Goal: Contribute content: Contribute content

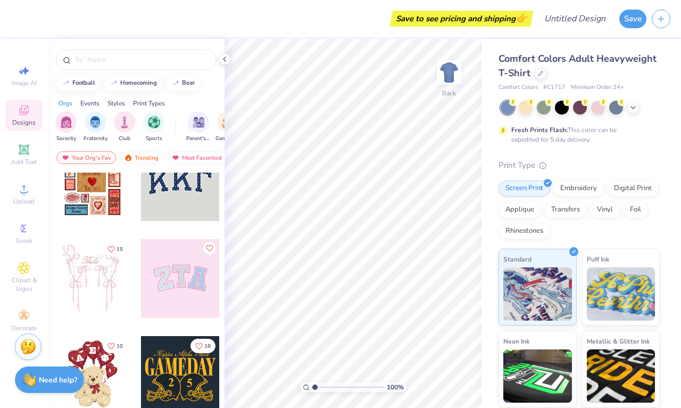
scroll to position [39, 0]
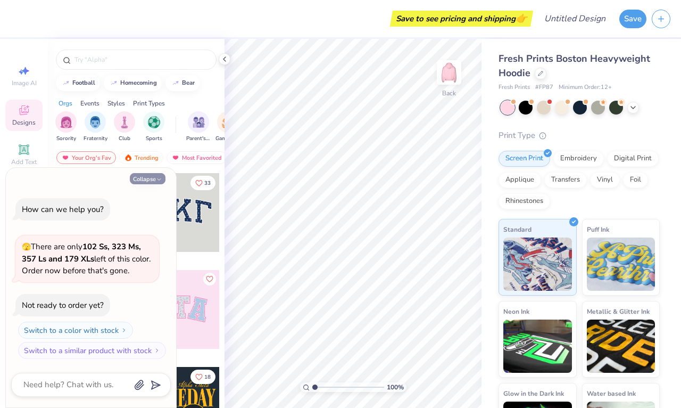
click at [150, 182] on button "Collapse" at bounding box center [148, 178] width 36 height 11
type textarea "x"
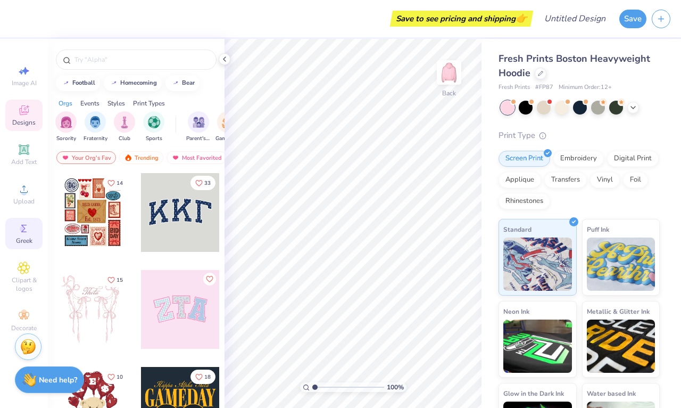
click at [23, 232] on icon at bounding box center [24, 228] width 13 height 13
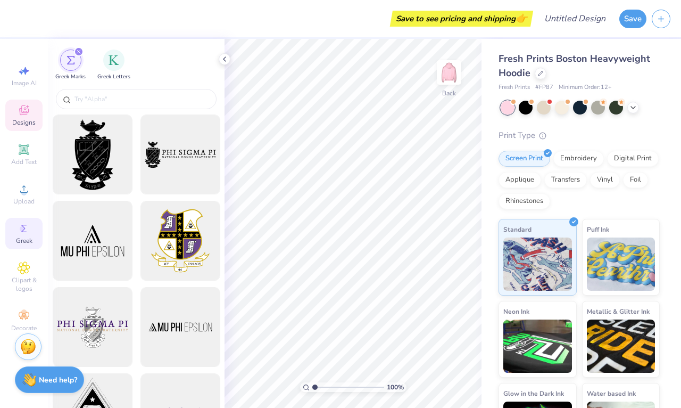
click at [20, 117] on div "Designs" at bounding box center [23, 115] width 37 height 31
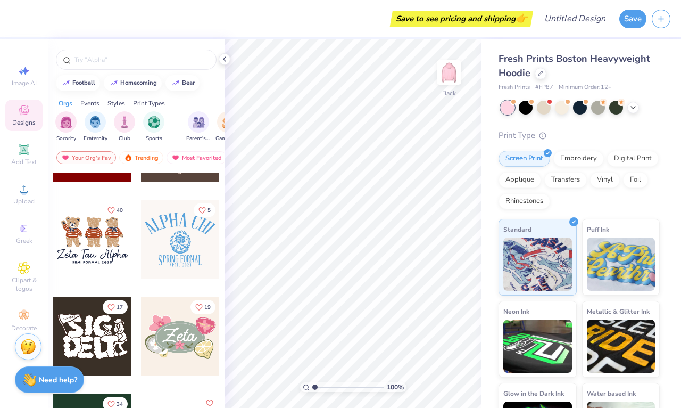
scroll to position [457, 0]
click at [454, 72] on img at bounding box center [449, 72] width 43 height 43
click at [21, 151] on icon at bounding box center [24, 149] width 8 height 8
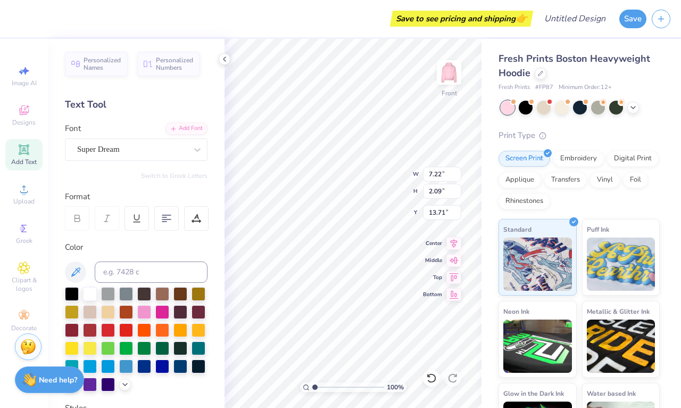
scroll to position [0, 0]
type textarea "T"
type textarea "TO LOVE LIFE AND JOYOUSLY LIVE"
click at [456, 245] on icon at bounding box center [454, 241] width 15 height 13
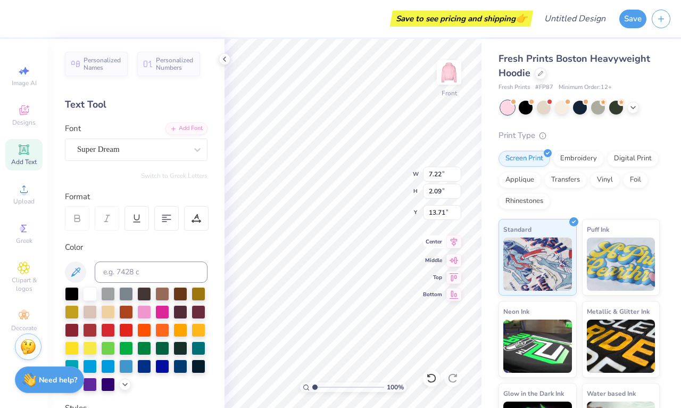
type input "13.62"
type input "12.84"
type input "8.33"
click at [166, 218] on icon at bounding box center [167, 218] width 10 height 10
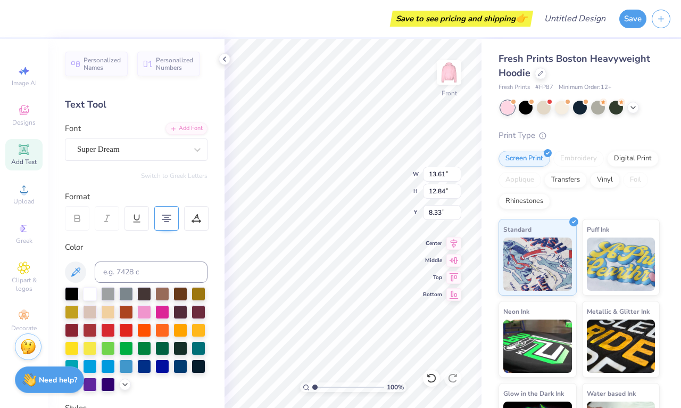
type input "14.53"
click at [457, 193] on input "13.7" at bounding box center [442, 191] width 38 height 15
click at [457, 194] on input "13.69" at bounding box center [442, 191] width 38 height 15
click at [457, 194] on input "13.68" at bounding box center [442, 191] width 38 height 15
click at [457, 194] on input "13.67" at bounding box center [442, 191] width 38 height 15
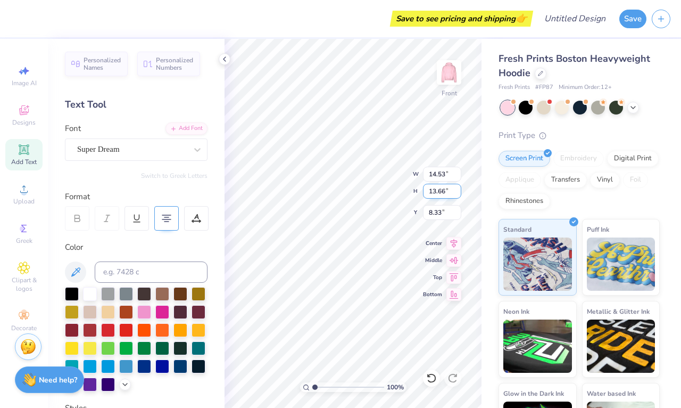
click at [457, 194] on input "13.66" at bounding box center [442, 191] width 38 height 15
click at [457, 194] on input "13.65" at bounding box center [442, 191] width 38 height 15
click at [457, 194] on input "13.64" at bounding box center [442, 191] width 38 height 15
click at [457, 194] on input "13.63" at bounding box center [442, 191] width 38 height 15
click at [457, 194] on input "13.62" at bounding box center [442, 191] width 38 height 15
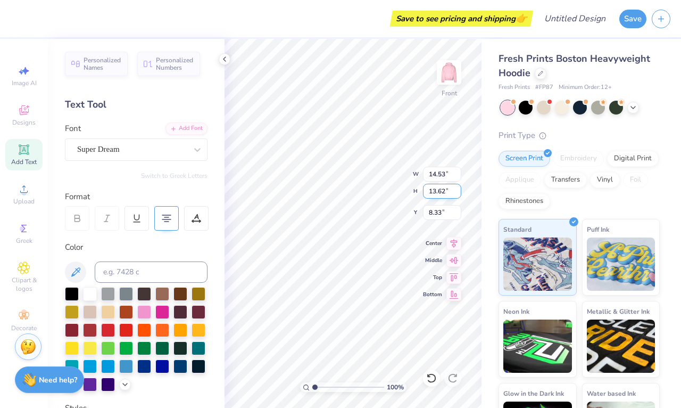
click at [435, 191] on input "13.62" at bounding box center [442, 191] width 38 height 15
type input "11.62"
type input "12.31"
type input "9.38"
type input "13.62"
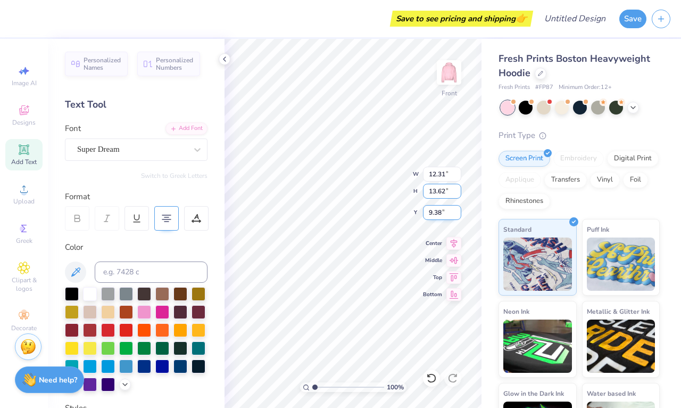
type input "14.43"
type input "8.38"
click at [161, 148] on div "Super Dream" at bounding box center [132, 149] width 112 height 17
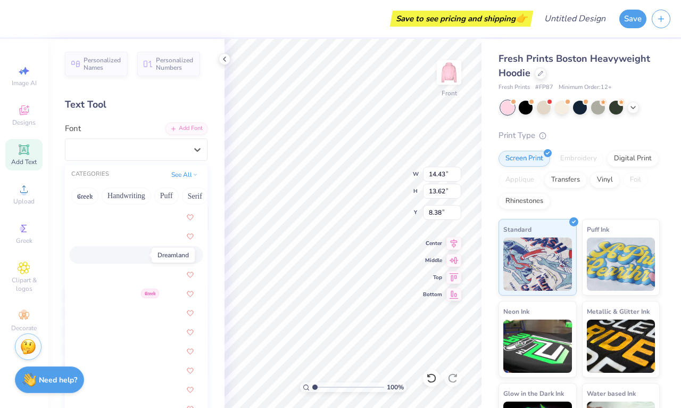
scroll to position [1839, 0]
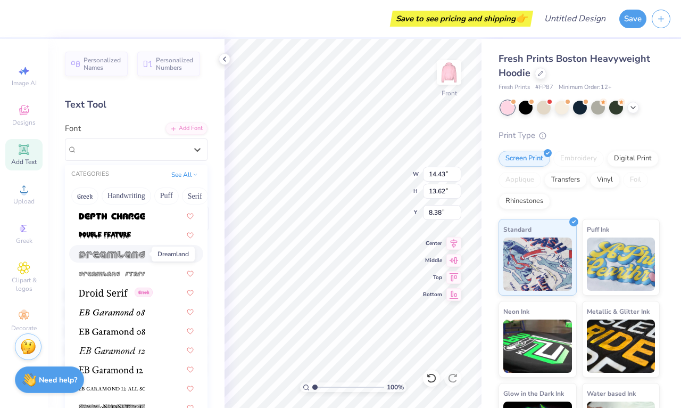
click at [144, 252] on img at bounding box center [112, 254] width 67 height 7
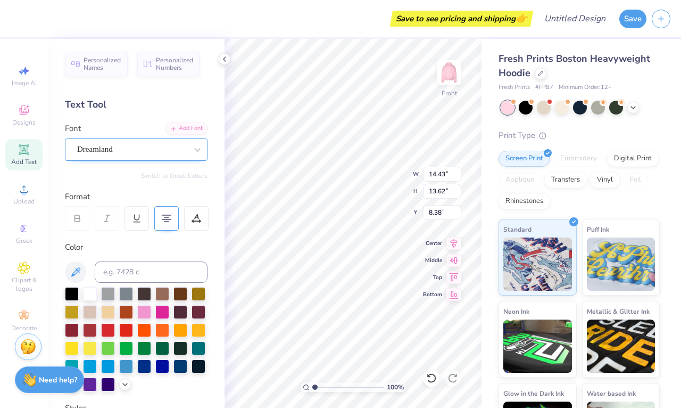
type input "16.57"
type input "13.60"
type input "8.39"
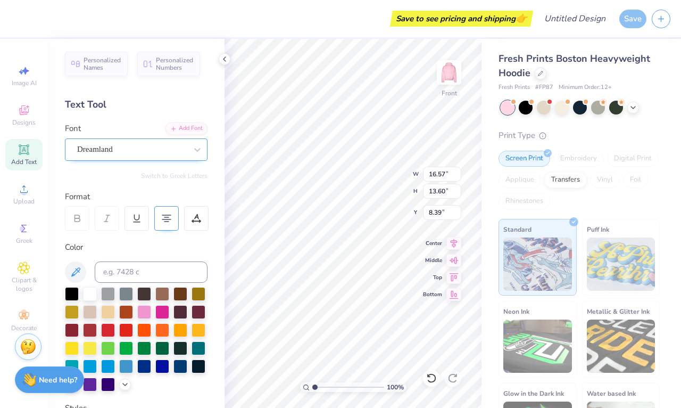
click at [154, 149] on div "Dreamland" at bounding box center [132, 149] width 112 height 17
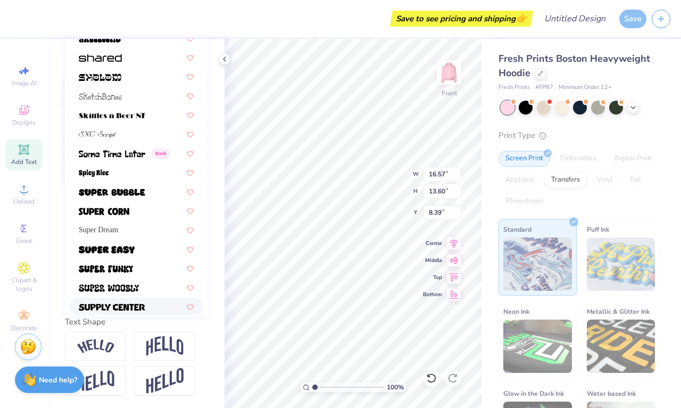
scroll to position [5007, 0]
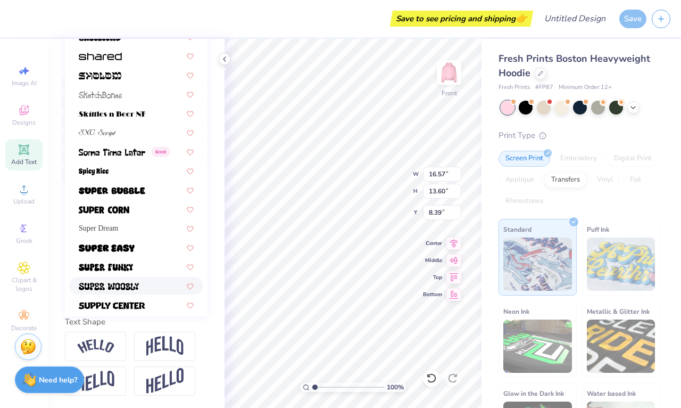
click at [130, 286] on img at bounding box center [109, 286] width 60 height 7
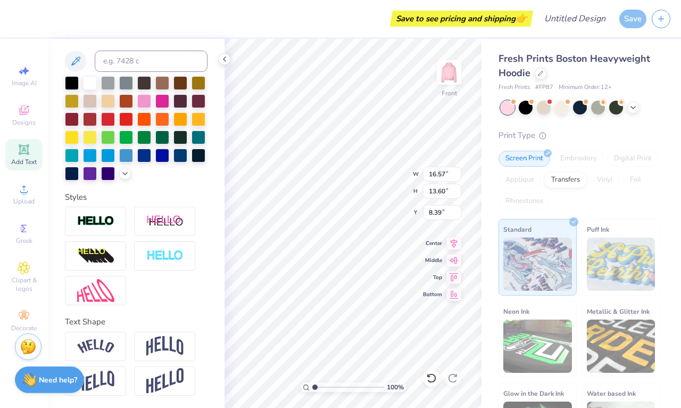
type input "16.93"
type input "14.57"
type input "7.90"
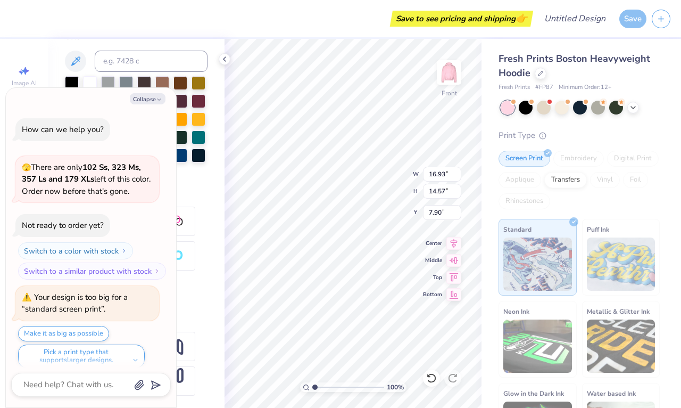
scroll to position [9, 0]
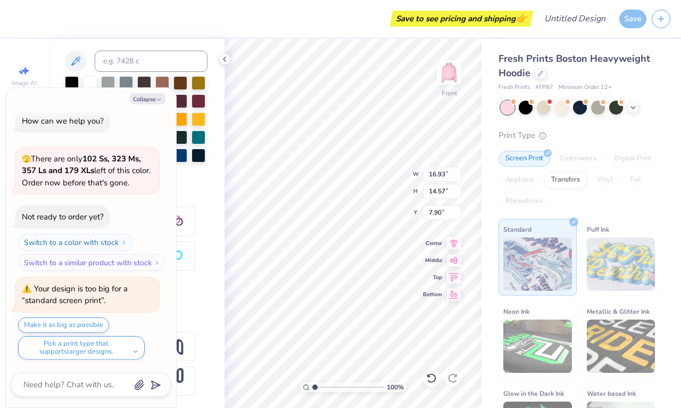
type textarea "x"
type input "6.49"
click at [147, 97] on button "Collapse" at bounding box center [148, 98] width 36 height 11
type textarea "x"
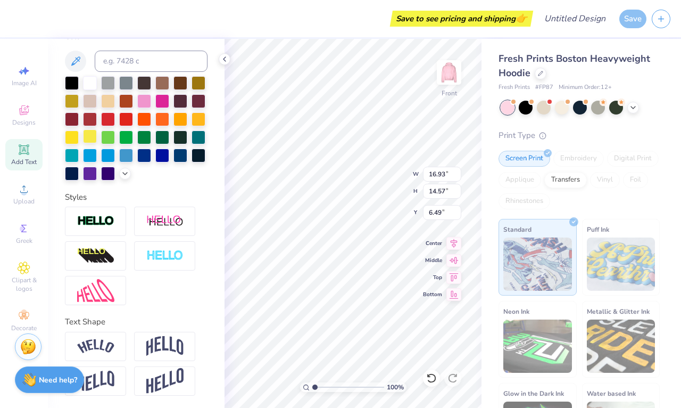
click at [89, 136] on div at bounding box center [90, 136] width 14 height 14
click at [72, 136] on div at bounding box center [72, 136] width 14 height 14
click at [160, 99] on div at bounding box center [162, 100] width 14 height 14
click at [125, 117] on div at bounding box center [126, 118] width 14 height 14
click at [93, 82] on div at bounding box center [90, 82] width 14 height 14
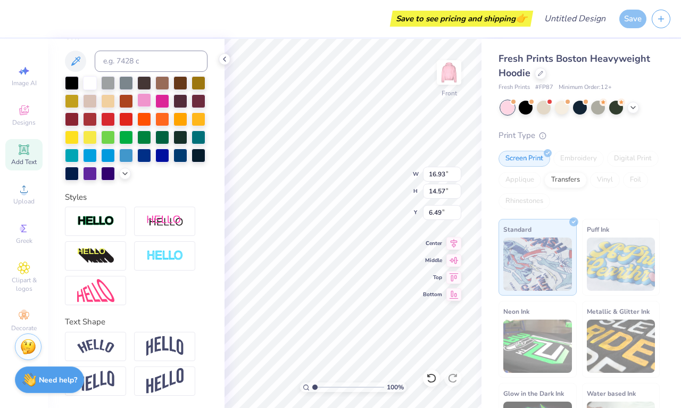
click at [141, 101] on div at bounding box center [144, 100] width 14 height 14
click at [159, 100] on div at bounding box center [162, 100] width 14 height 14
click at [182, 117] on div at bounding box center [181, 118] width 14 height 14
click at [203, 120] on div at bounding box center [199, 118] width 14 height 14
click at [88, 140] on div at bounding box center [90, 136] width 14 height 14
